Goal: Check status: Check status

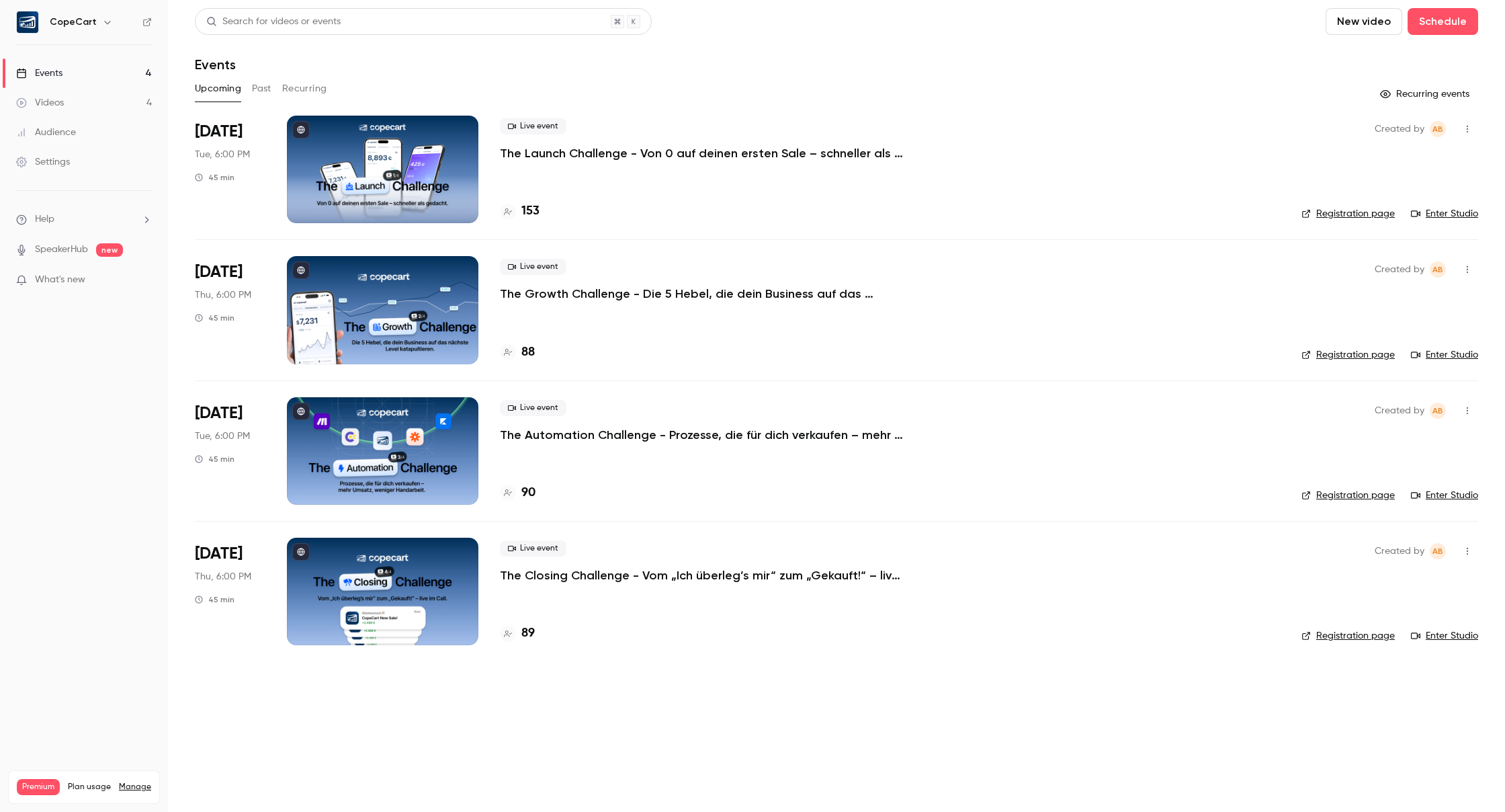
click at [584, 148] on p "The Launch Challenge - Von 0 auf deinen ersten Sale – schneller als gedacht" at bounding box center [702, 153] width 404 height 16
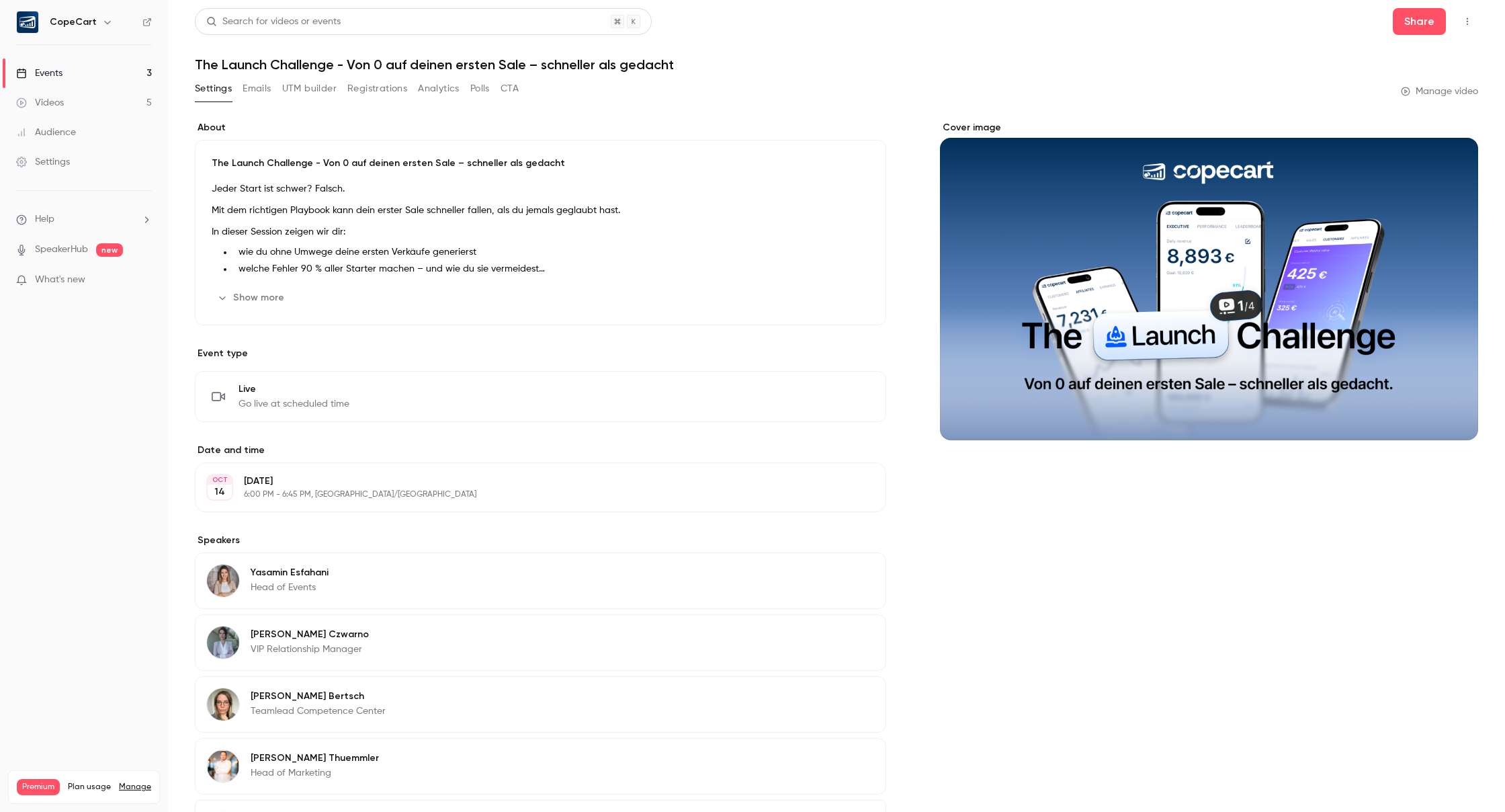
click at [394, 86] on button "Registrations" at bounding box center [377, 89] width 60 height 22
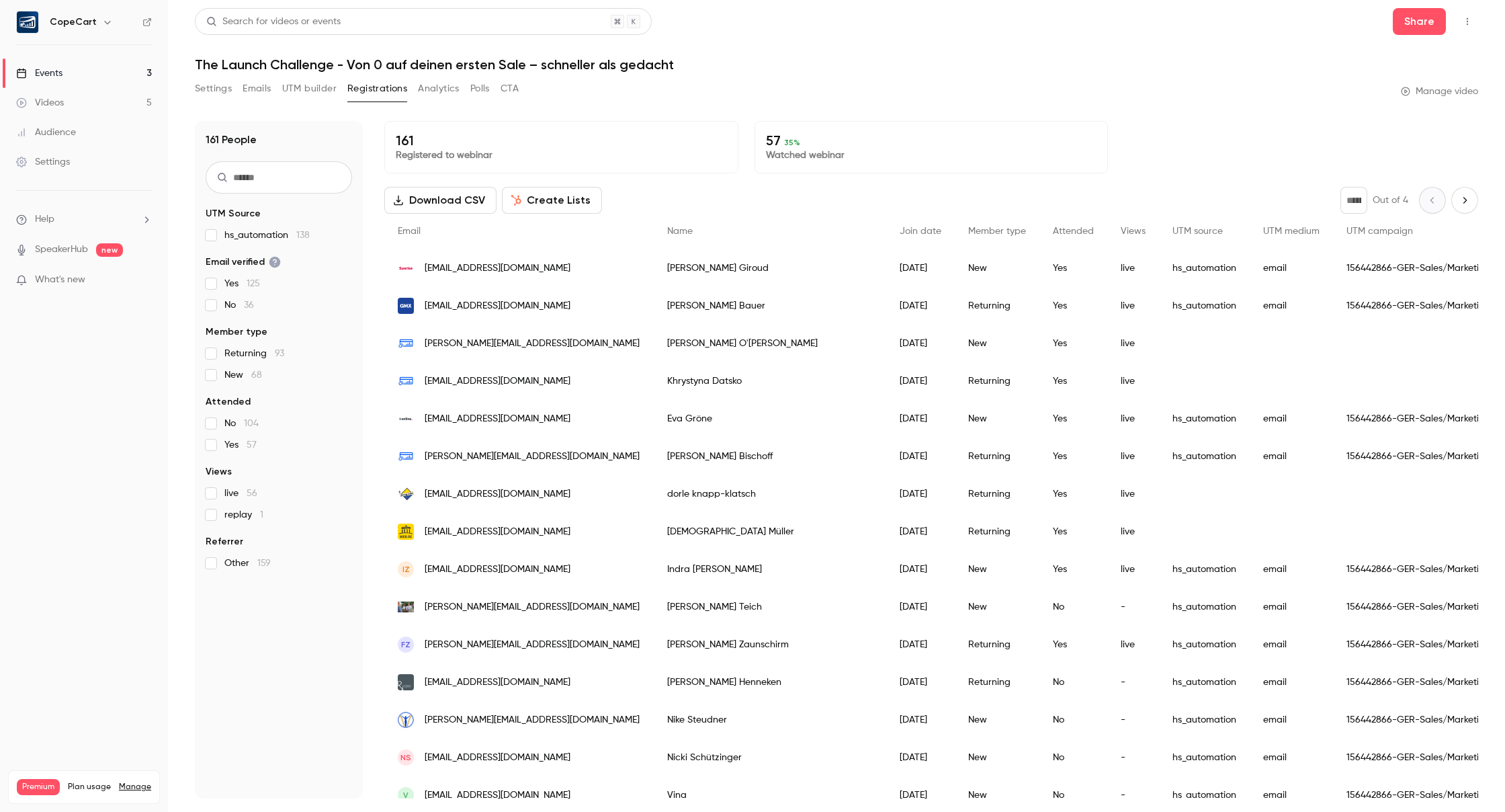
click at [78, 98] on link "Videos 5" at bounding box center [84, 102] width 168 height 30
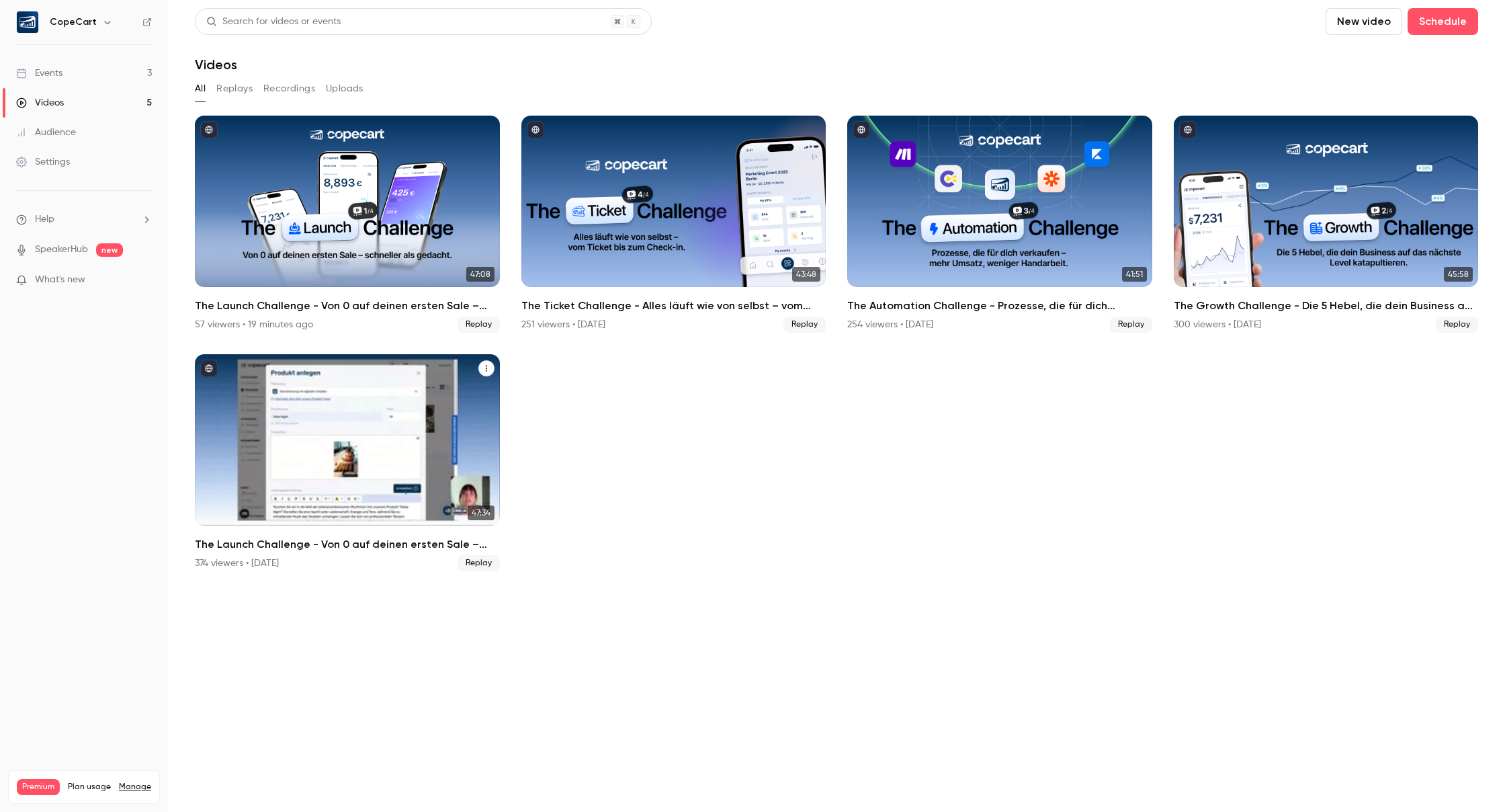
click at [483, 367] on icon "The Launch Challenge - Von 0 auf deinen ersten Sale – schneller als gedacht" at bounding box center [486, 368] width 8 height 8
click at [533, 431] on div at bounding box center [752, 406] width 1505 height 812
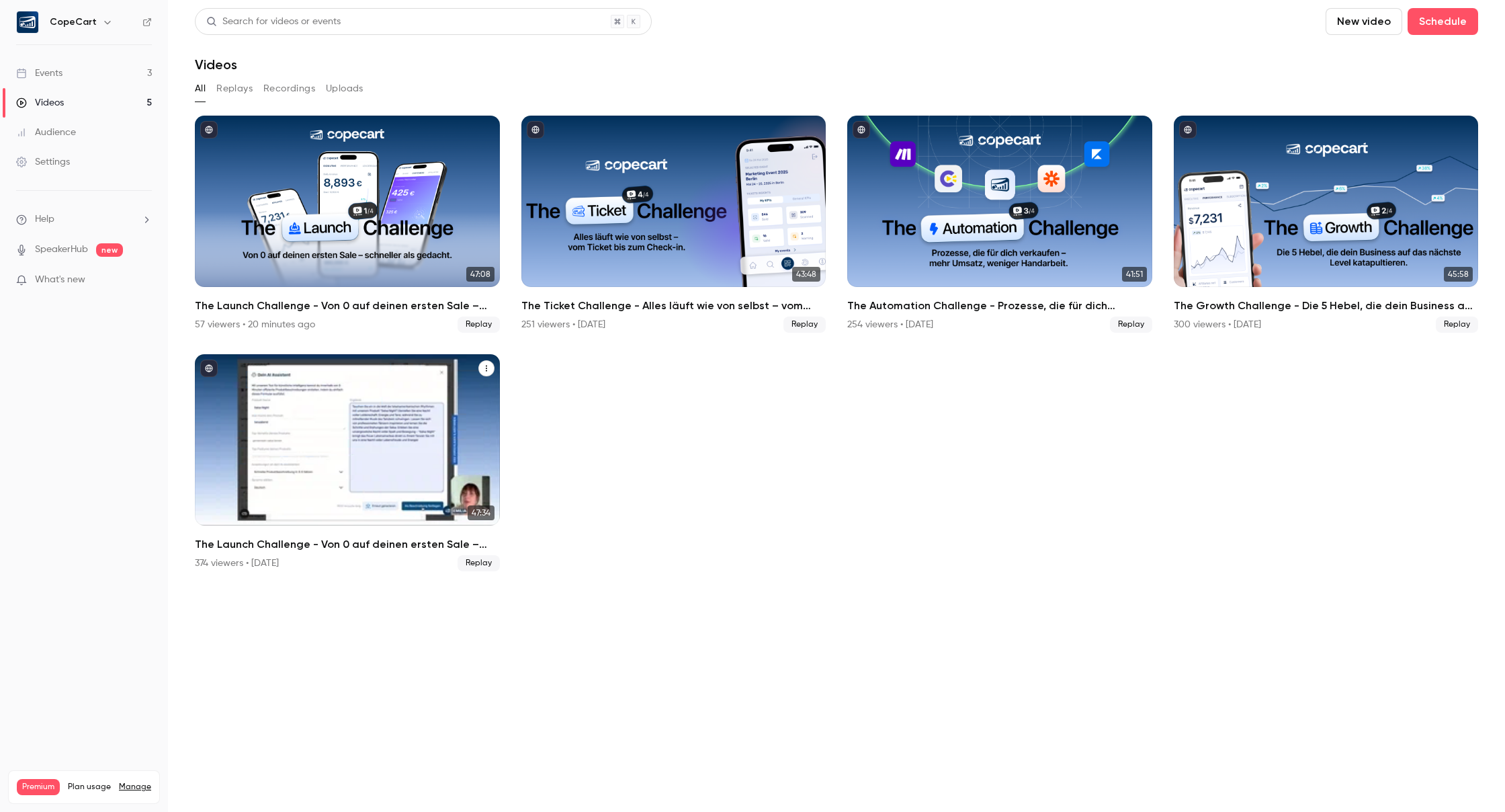
click at [400, 389] on div "The Launch Challenge - Von 0 auf deinen ersten Sale – schneller als gedacht" at bounding box center [347, 440] width 305 height 171
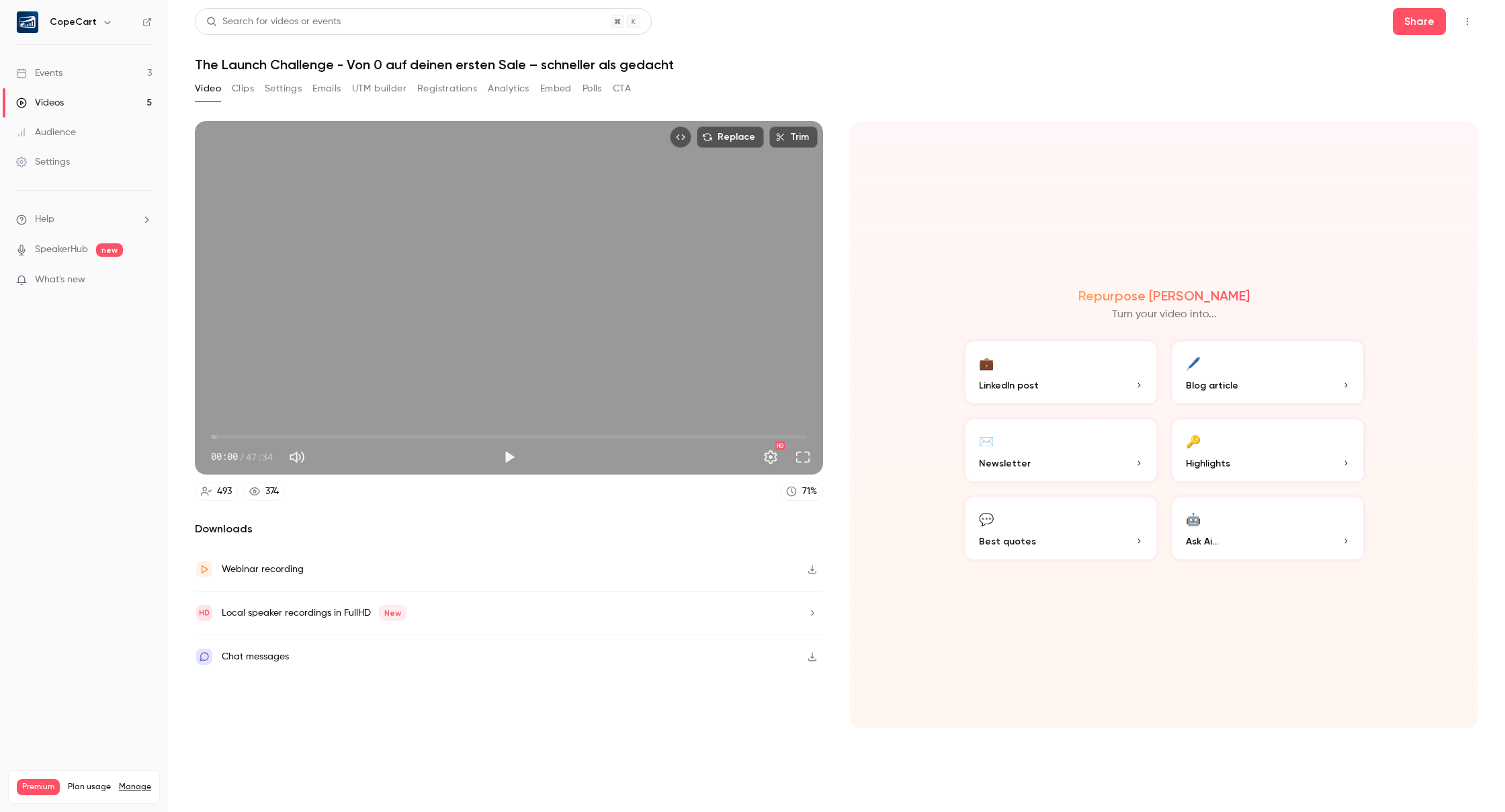
click at [251, 82] on button "Clips" at bounding box center [242, 89] width 23 height 22
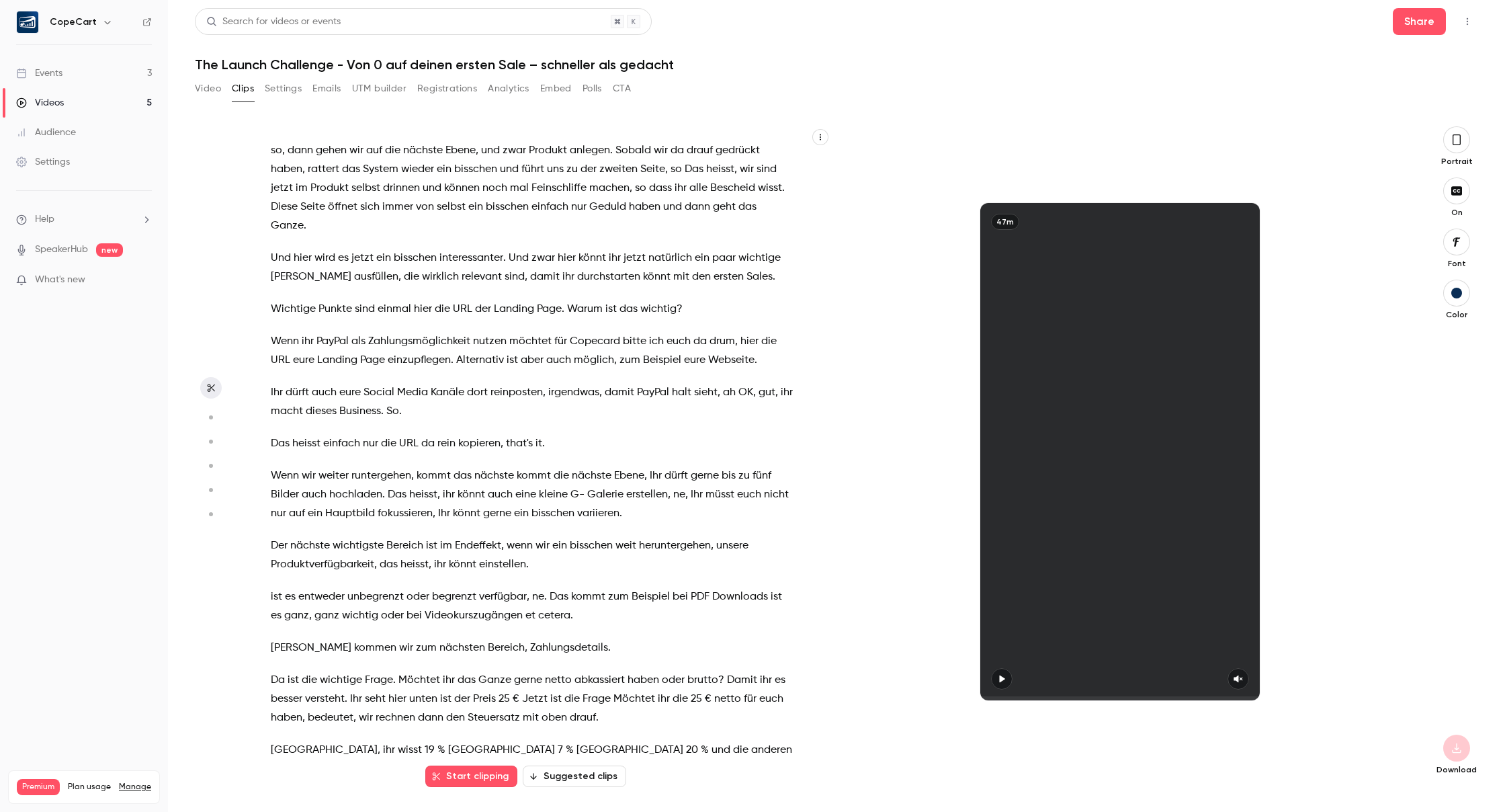
click at [75, 104] on link "Videos 5" at bounding box center [84, 102] width 168 height 30
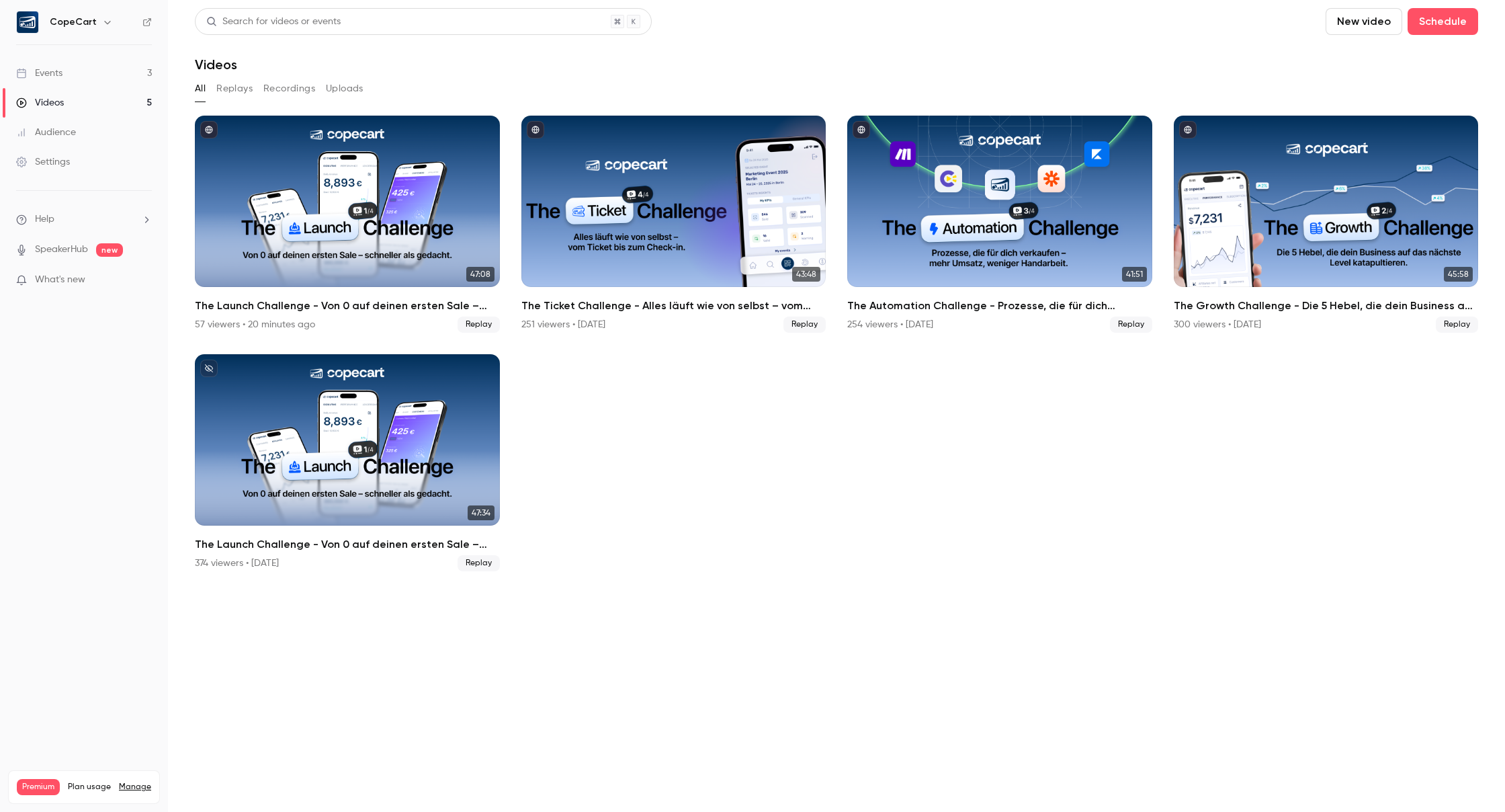
click at [84, 159] on link "Settings" at bounding box center [84, 161] width 168 height 30
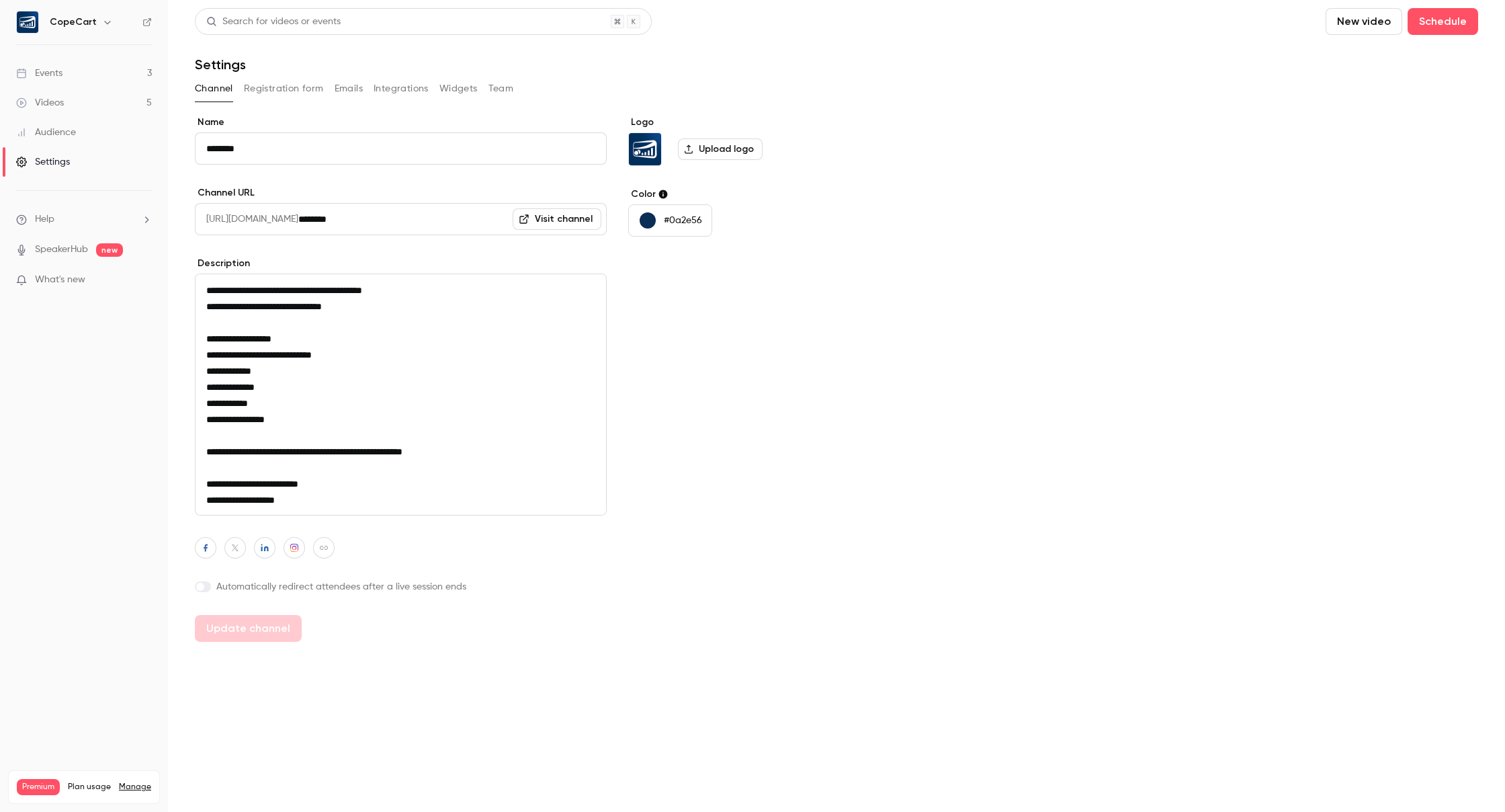
click at [580, 223] on link "Visit channel" at bounding box center [557, 219] width 89 height 22
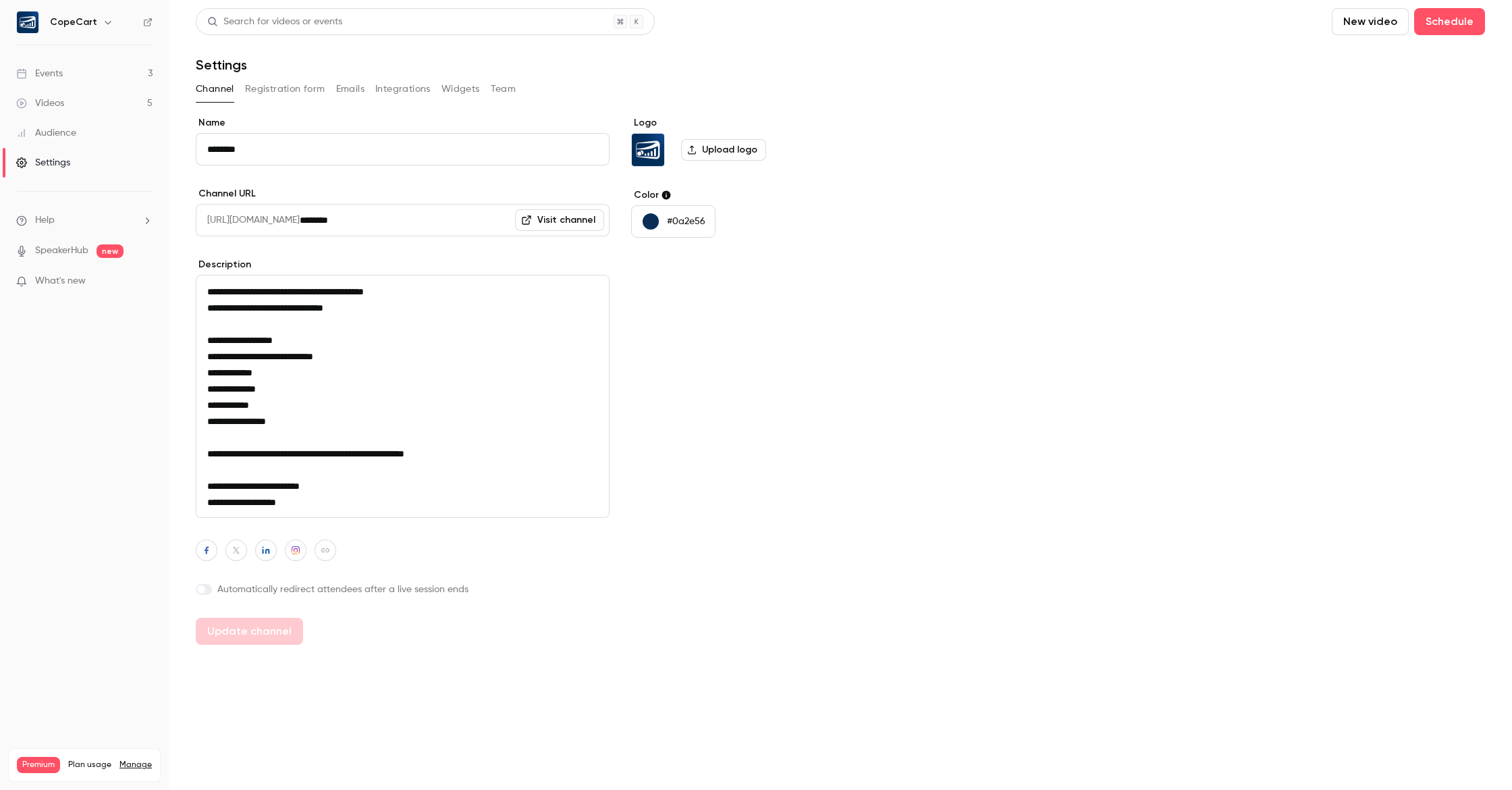
click at [89, 110] on link "Videos 5" at bounding box center [84, 103] width 169 height 30
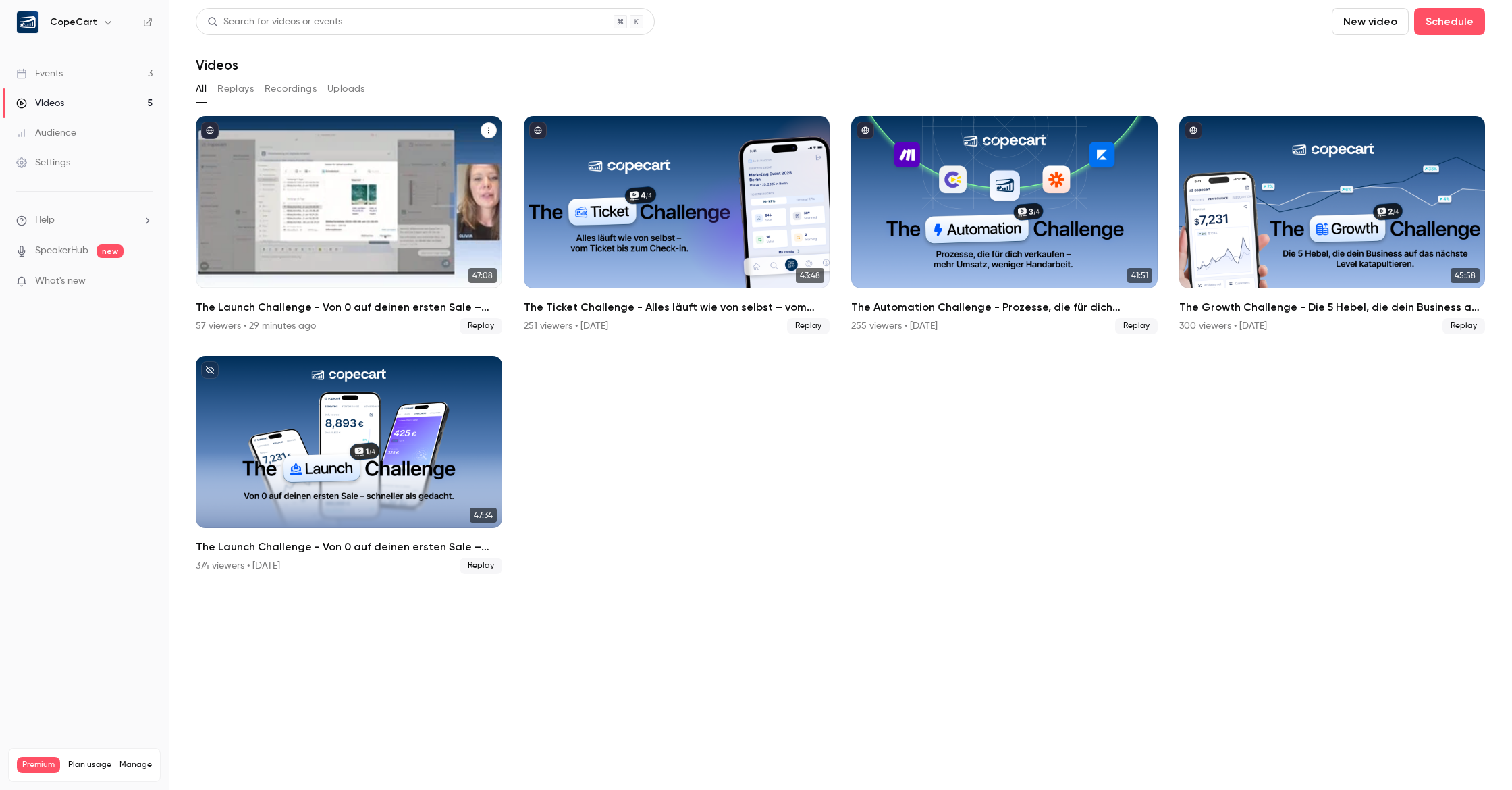
click at [411, 213] on div "The Launch Challenge - Von 0 auf deinen ersten Sale – schneller als gedacht" at bounding box center [349, 202] width 307 height 172
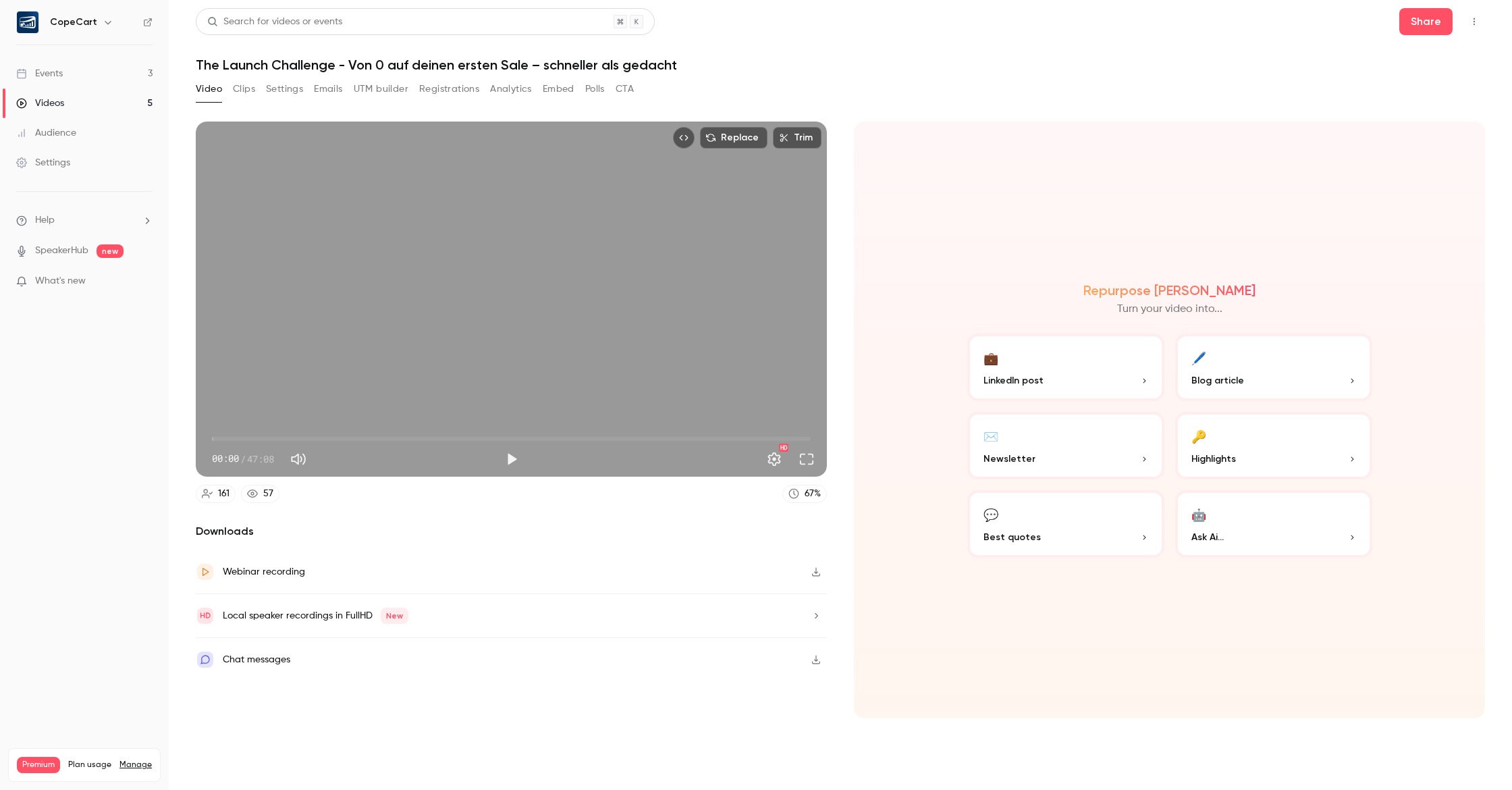
click at [522, 101] on div "Video Clips Settings Emails UTM builder Registrations Analytics Embed Polls CTA" at bounding box center [414, 91] width 438 height 27
click at [515, 88] on button "Analytics" at bounding box center [511, 89] width 42 height 22
